Goal: Information Seeking & Learning: Get advice/opinions

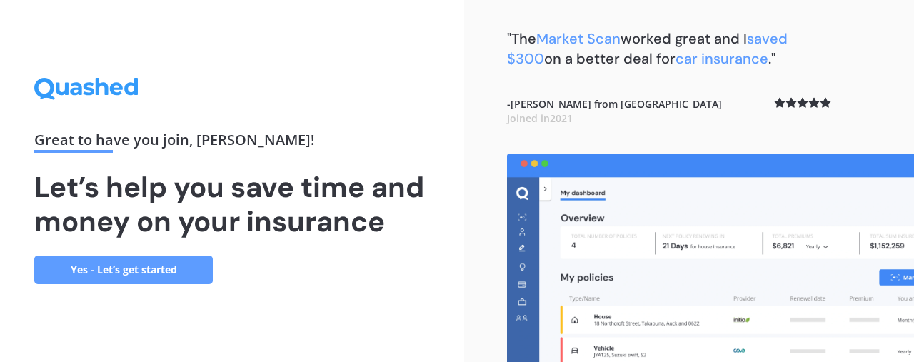
click at [166, 267] on link "Yes - Let’s get started" at bounding box center [123, 270] width 178 height 29
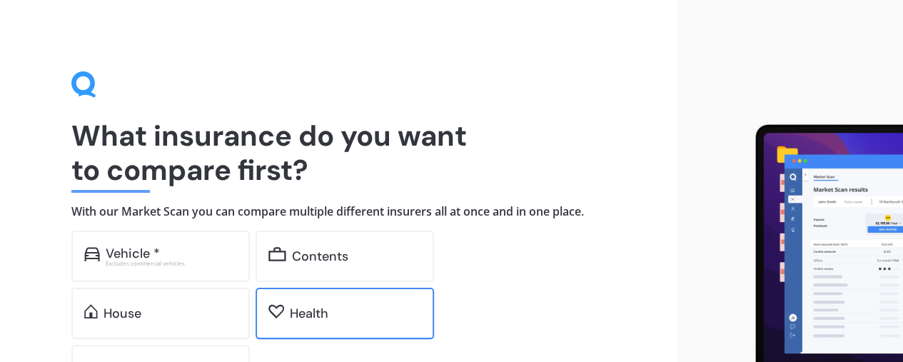
click at [328, 309] on div "Health" at bounding box center [309, 313] width 39 height 14
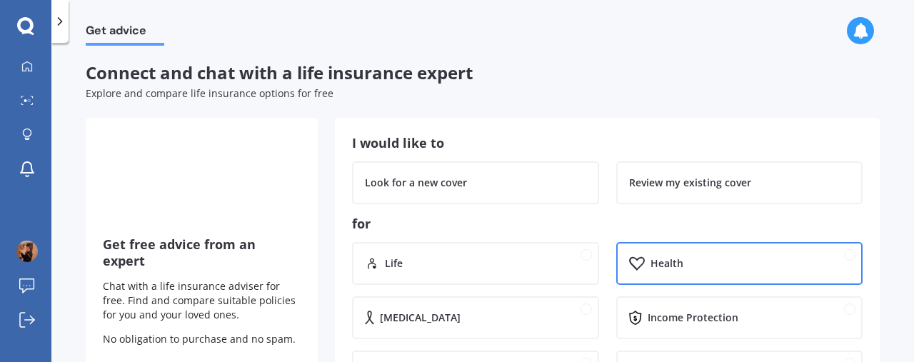
click at [721, 261] on div "Health" at bounding box center [749, 263] width 199 height 14
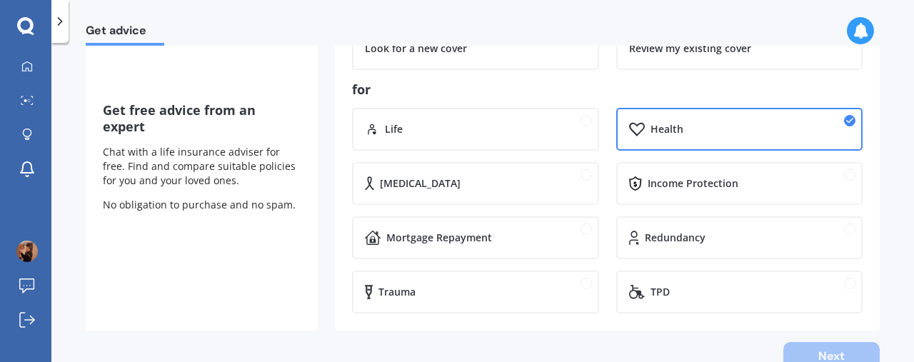
scroll to position [168, 0]
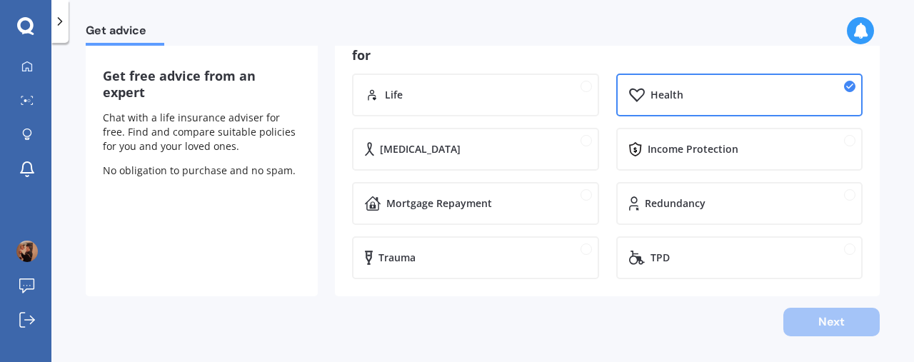
click at [815, 320] on div "Next" at bounding box center [483, 322] width 794 height 29
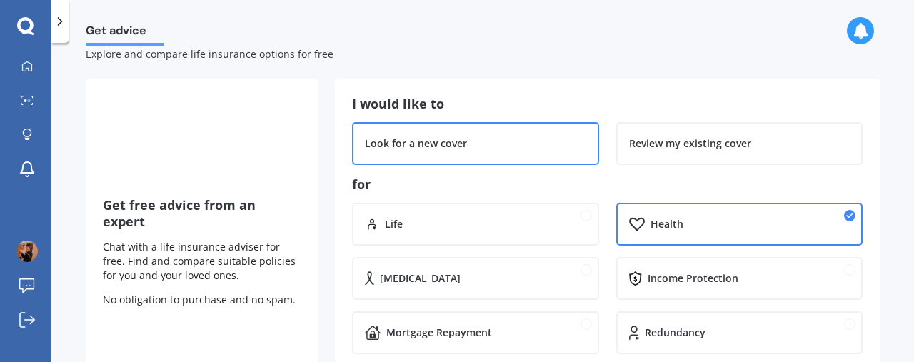
click at [568, 152] on div "Look for a new cover" at bounding box center [475, 143] width 247 height 43
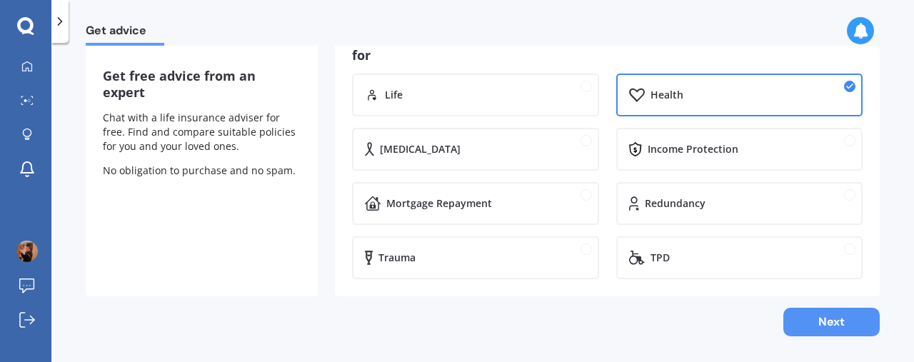
click at [826, 314] on button "Next" at bounding box center [831, 322] width 96 height 29
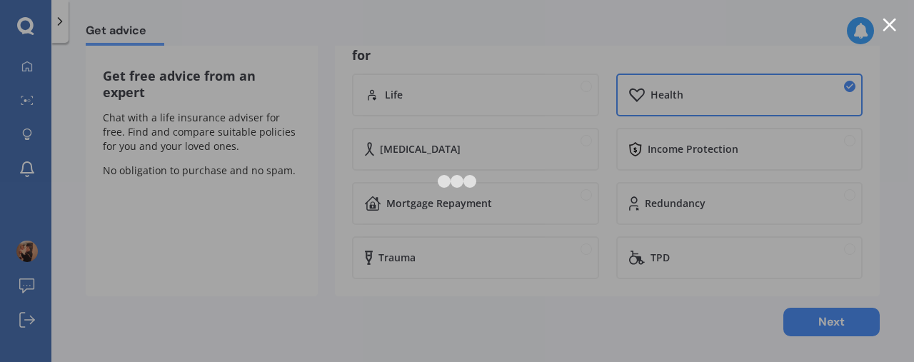
click at [885, 31] on div at bounding box center [457, 181] width 914 height 362
